Goal: Task Accomplishment & Management: Manage account settings

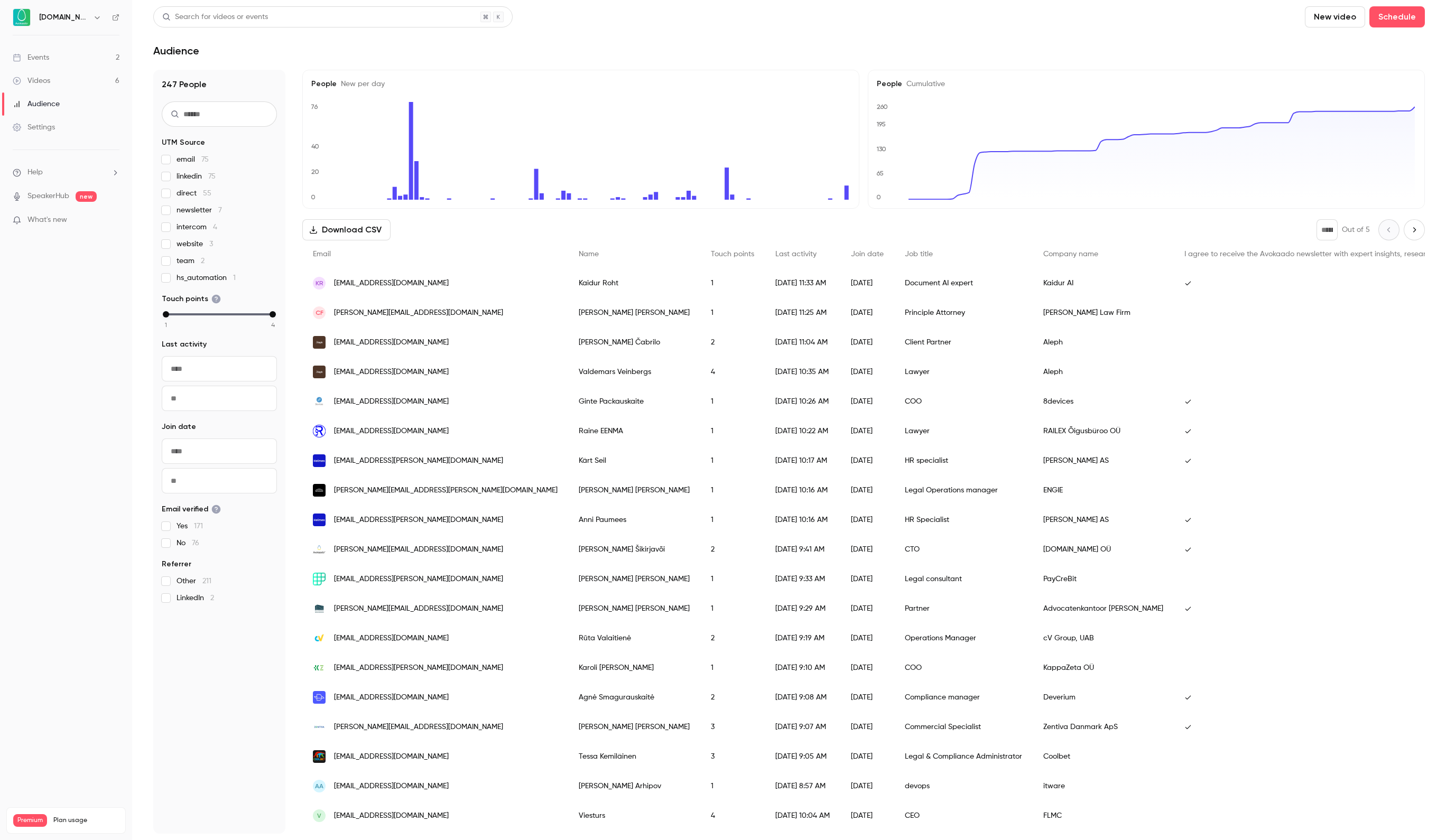
click at [79, 58] on link "Events 2" at bounding box center [66, 58] width 132 height 23
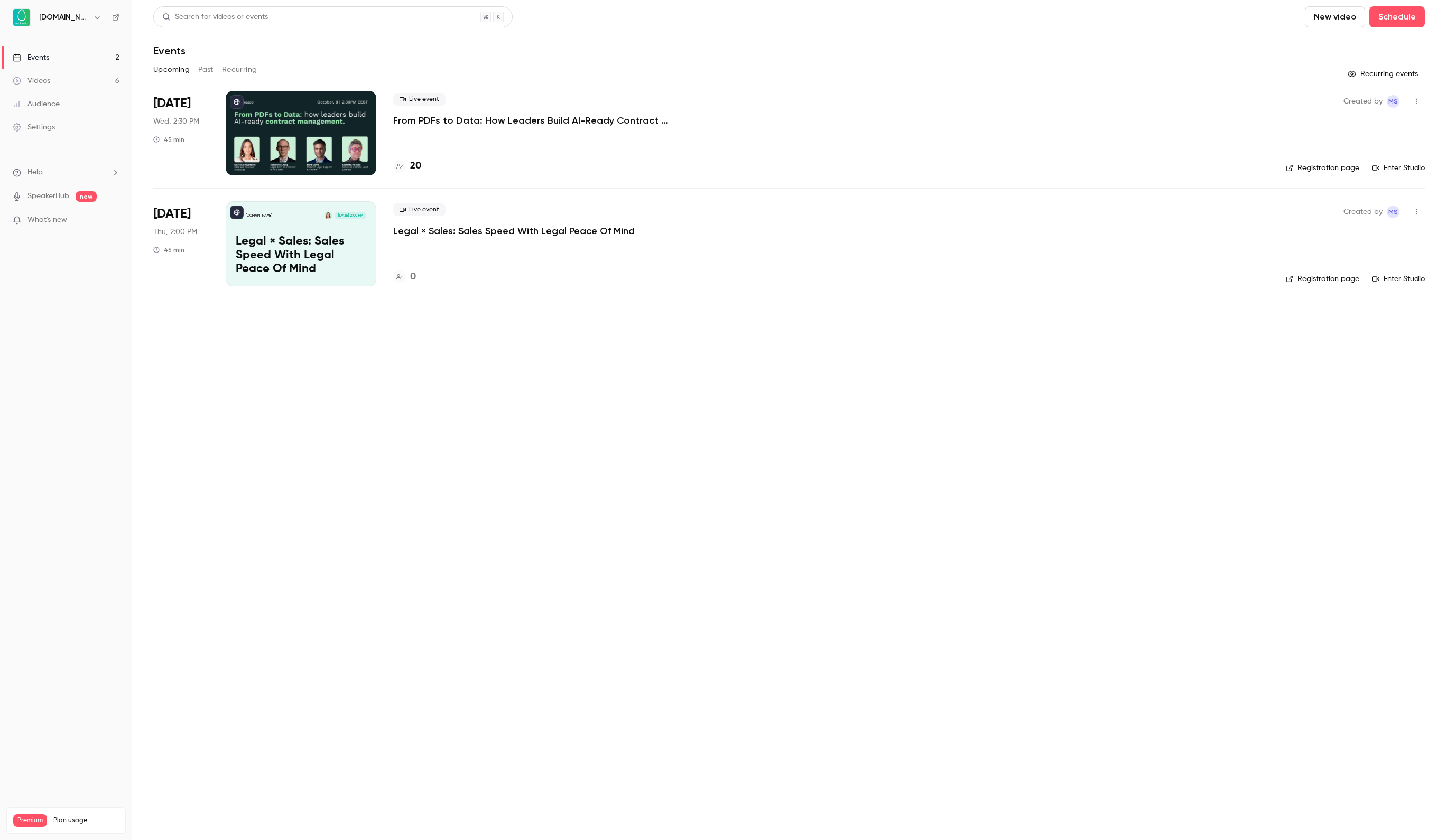
click at [327, 132] on div at bounding box center [301, 133] width 151 height 85
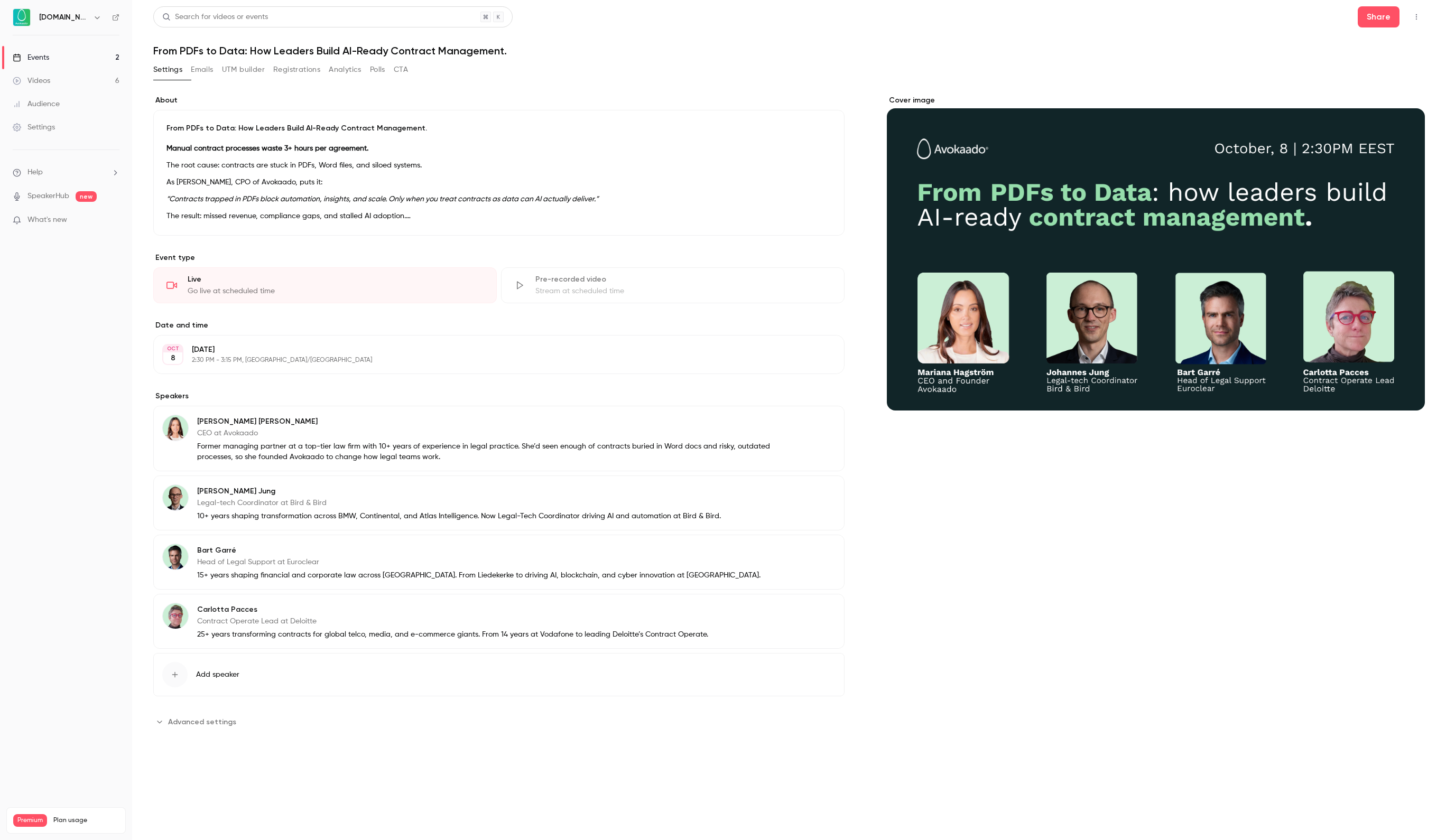
click at [1102, 266] on div "Cover image" at bounding box center [1156, 253] width 538 height 315
click at [0, 0] on input "Cover image" at bounding box center [0, 0] width 0 height 0
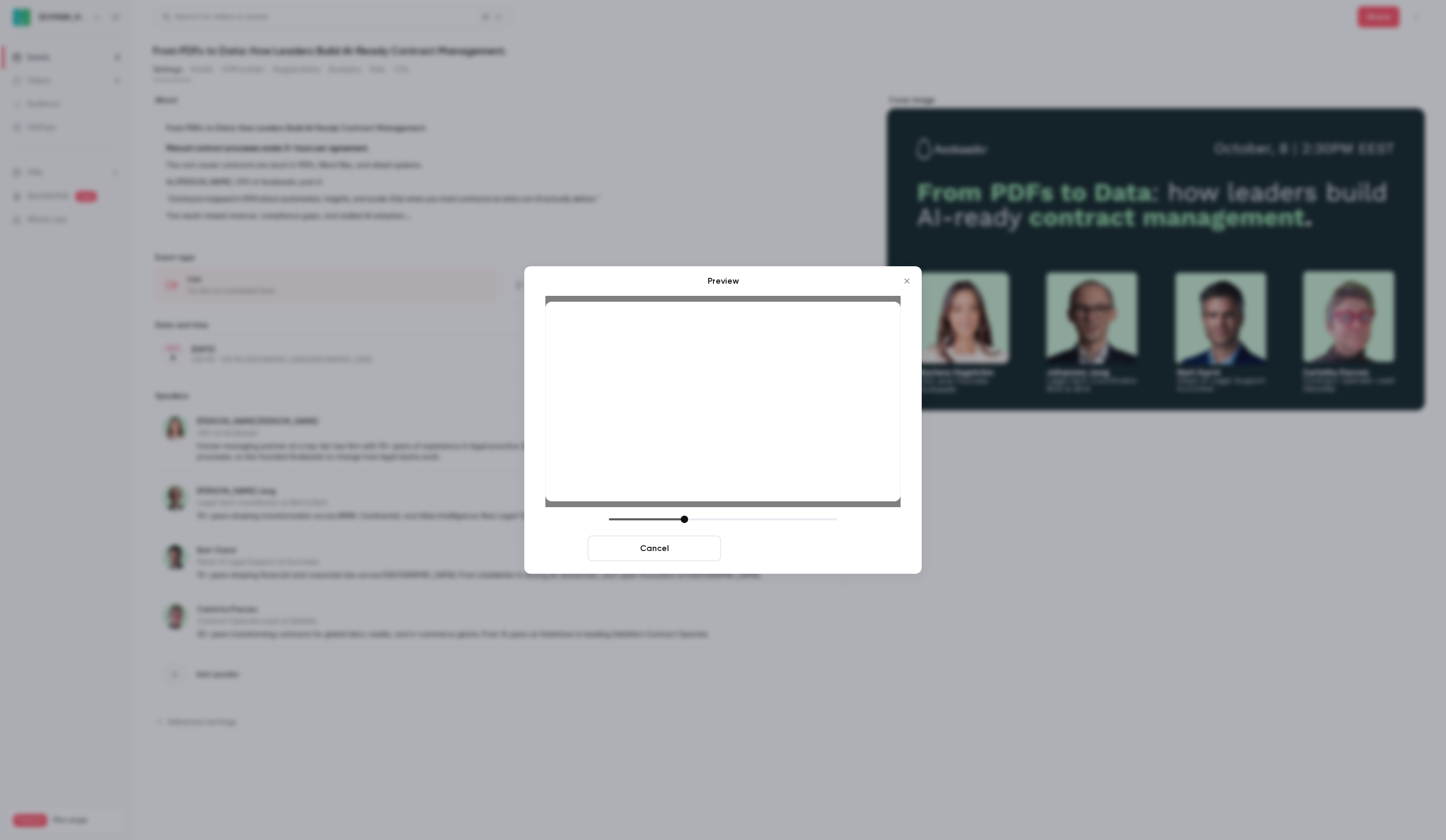
click at [826, 550] on button "Save cover" at bounding box center [792, 548] width 133 height 25
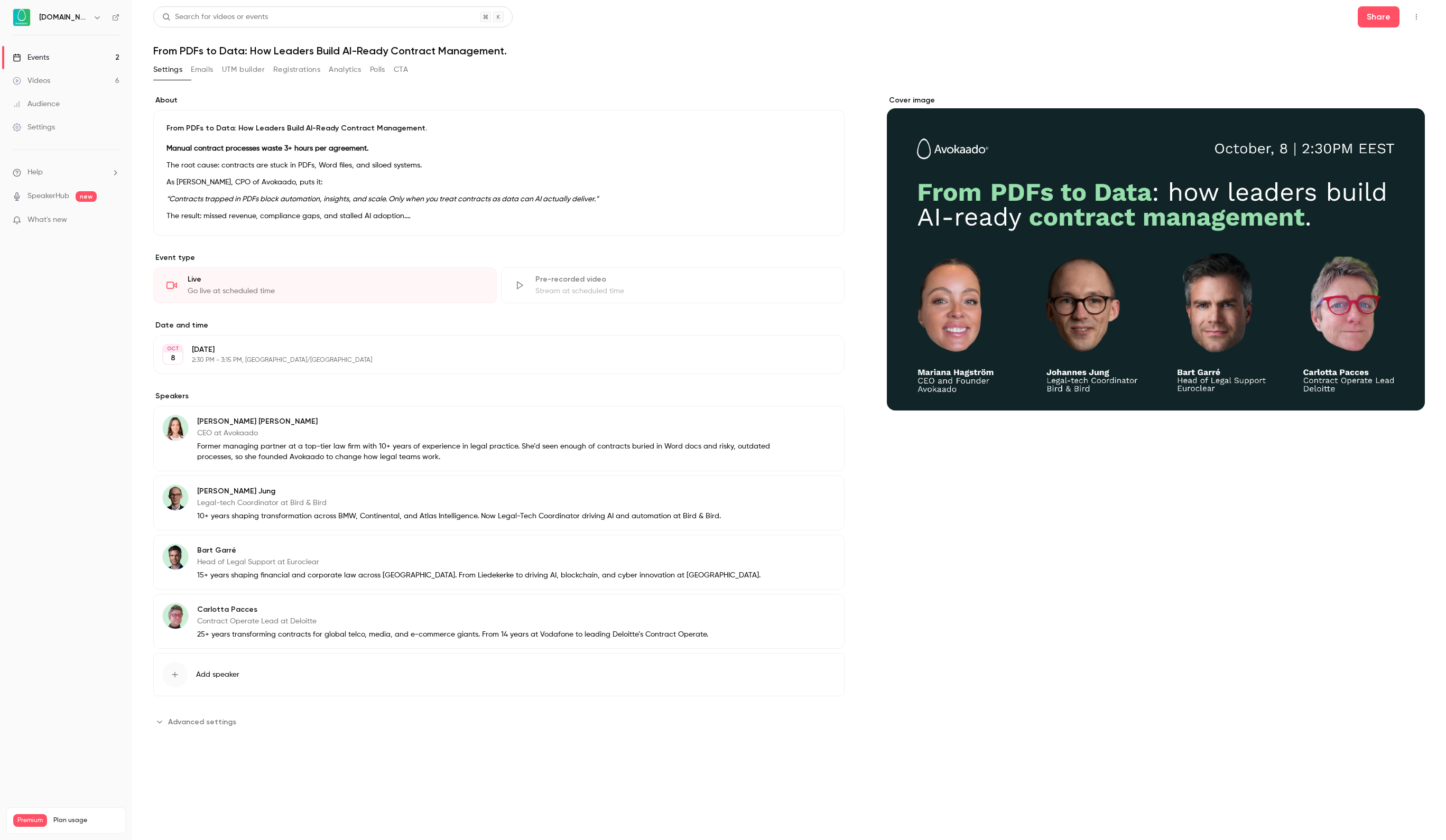
click at [56, 60] on link "Events 2" at bounding box center [66, 58] width 132 height 23
